Goal: Find specific page/section: Find specific page/section

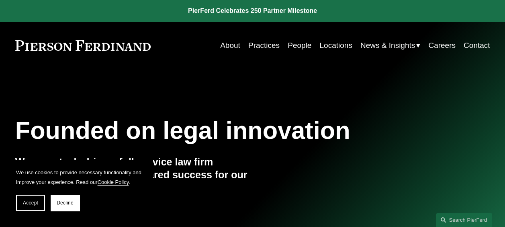
click at [296, 46] on link "People" at bounding box center [300, 45] width 24 height 15
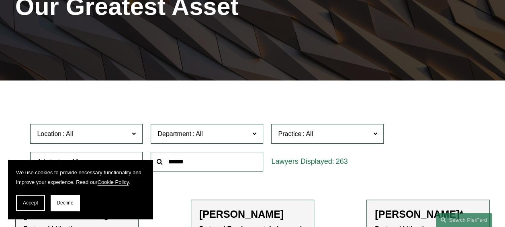
scroll to position [125, 0]
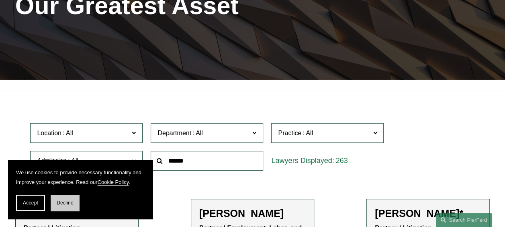
click at [63, 201] on span "Decline" at bounding box center [65, 203] width 17 height 6
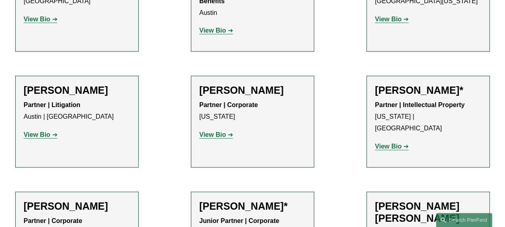
scroll to position [364, 0]
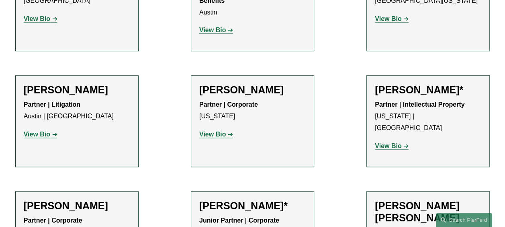
click at [45, 136] on strong "View Bio" at bounding box center [37, 134] width 27 height 7
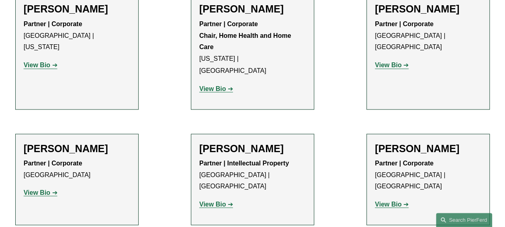
scroll to position [689, 0]
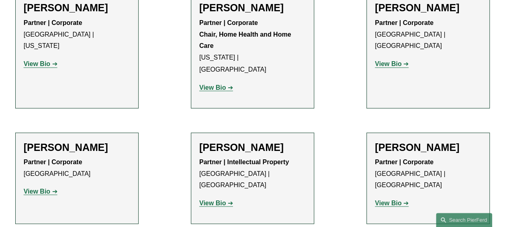
click at [212, 199] on strong "View Bio" at bounding box center [212, 202] width 27 height 7
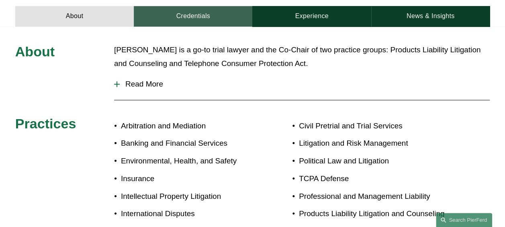
scroll to position [328, 0]
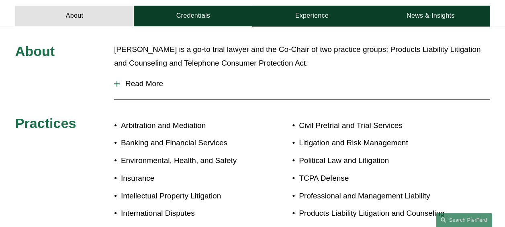
click at [148, 76] on button "Read More" at bounding box center [302, 83] width 376 height 21
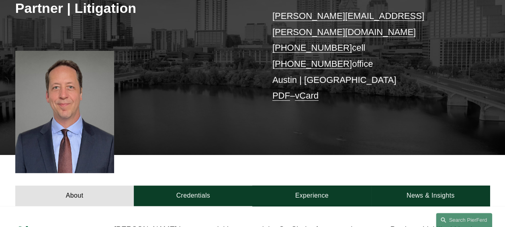
scroll to position [178, 0]
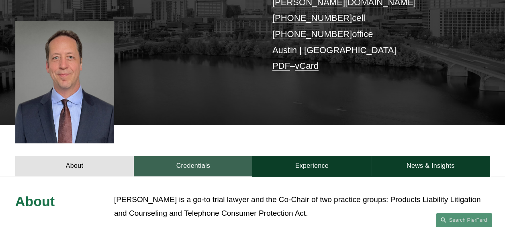
click at [198, 156] on link "Credentials" at bounding box center [193, 166] width 119 height 21
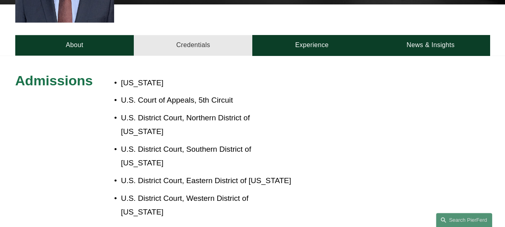
scroll to position [298, 0]
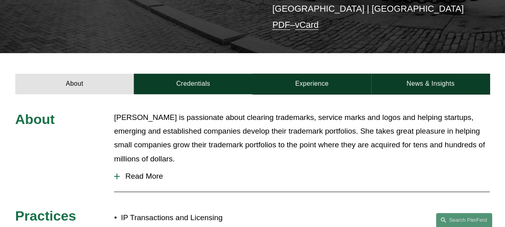
scroll to position [204, 0]
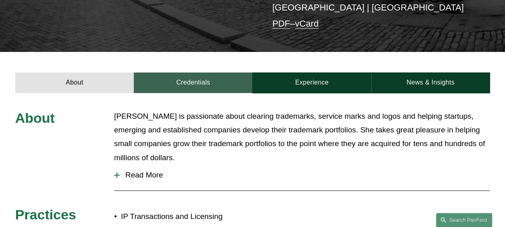
click at [204, 75] on link "Credentials" at bounding box center [193, 82] width 119 height 21
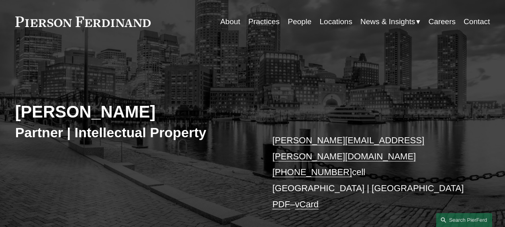
scroll to position [0, 0]
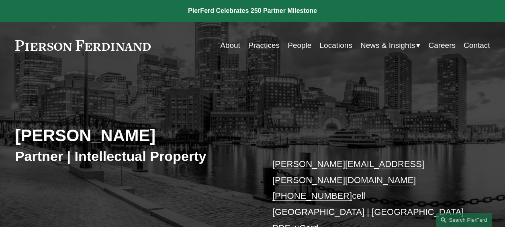
click at [224, 44] on link "About" at bounding box center [230, 45] width 20 height 15
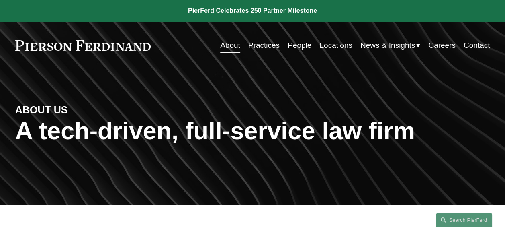
click at [333, 42] on link "Locations" at bounding box center [336, 45] width 33 height 15
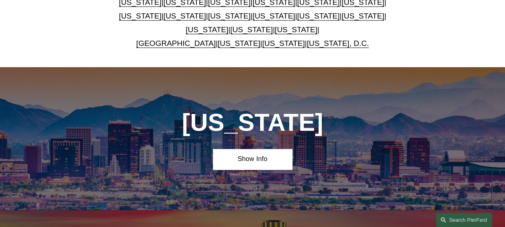
scroll to position [246, 0]
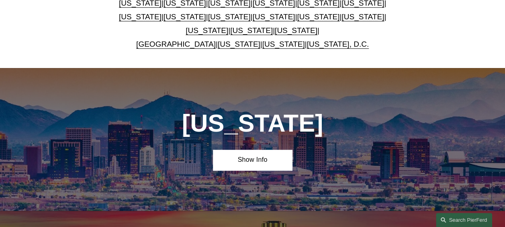
click at [279, 34] on link "[US_STATE]" at bounding box center [296, 30] width 43 height 8
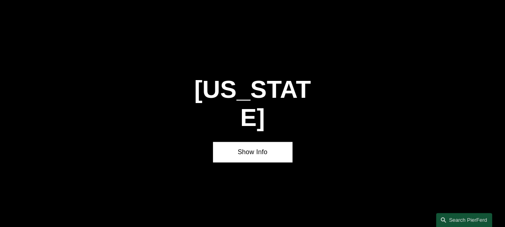
scroll to position [2357, 0]
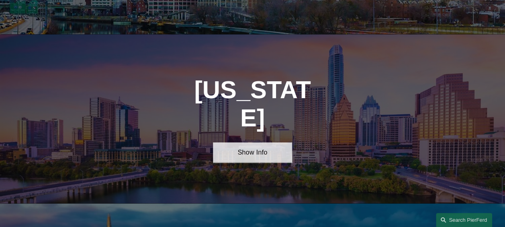
click at [269, 142] on link "Show Info" at bounding box center [252, 152] width 79 height 21
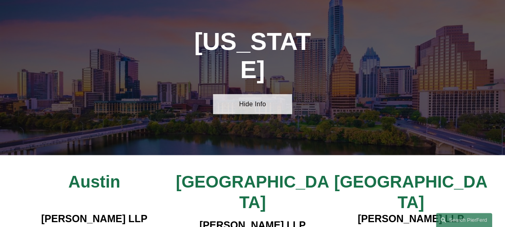
scroll to position [2415, 0]
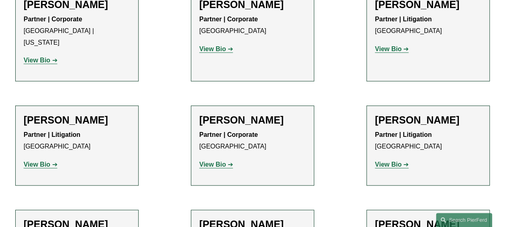
scroll to position [334, 0]
click at [387, 160] on strong "View Bio" at bounding box center [388, 163] width 27 height 7
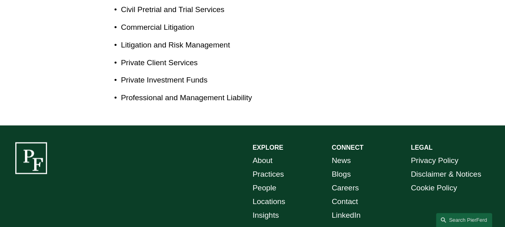
scroll to position [520, 0]
